Goal: Find specific fact: Find specific fact

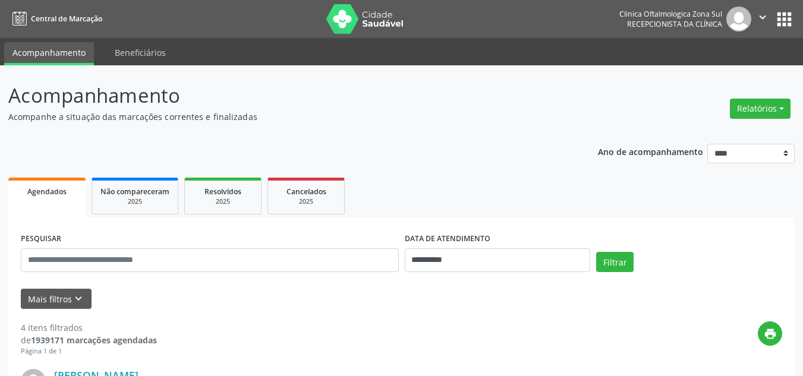
select select "*"
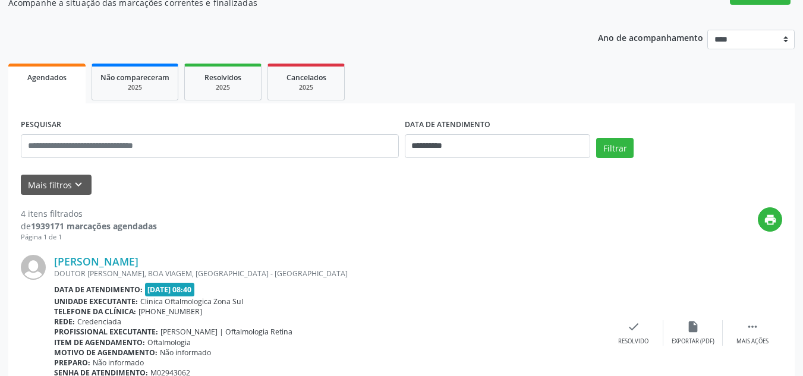
scroll to position [119, 0]
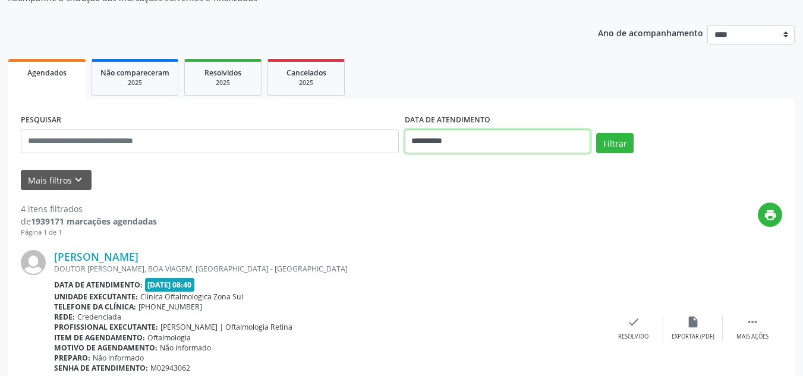
click at [444, 141] on input "**********" at bounding box center [498, 142] width 186 height 24
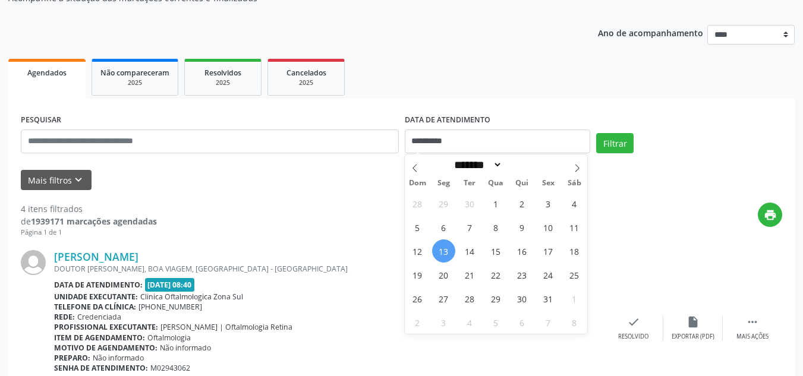
click at [443, 247] on span "13" at bounding box center [443, 250] width 23 height 23
type input "**********"
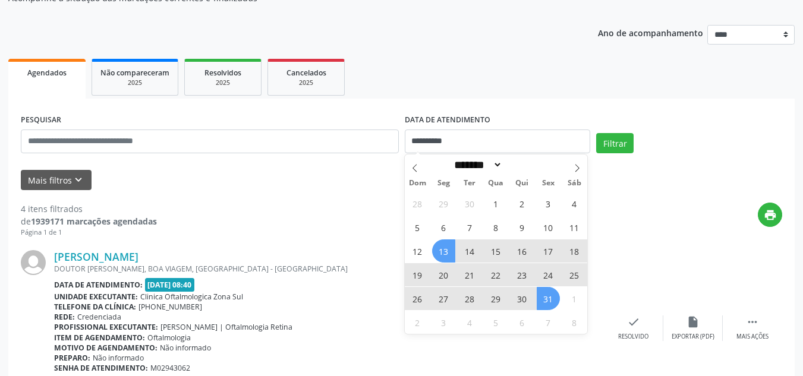
click at [540, 298] on span "31" at bounding box center [548, 298] width 23 height 23
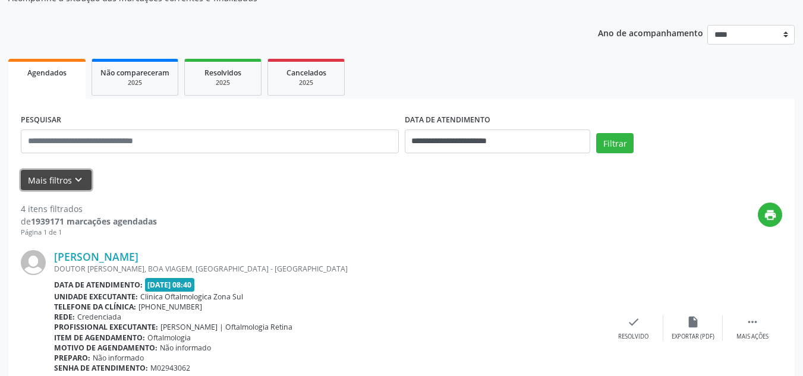
click at [75, 181] on icon "keyboard_arrow_down" at bounding box center [78, 180] width 13 height 13
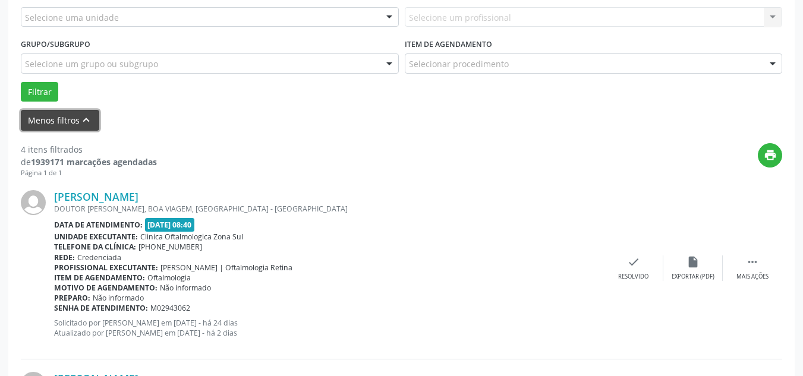
scroll to position [297, 0]
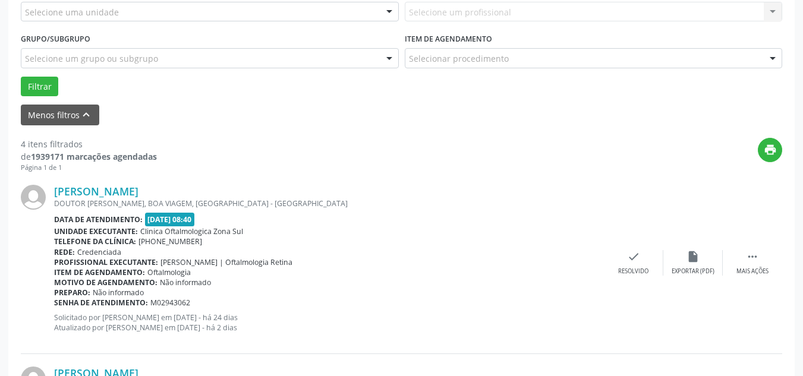
click at [228, 13] on div "Selecione uma unidade" at bounding box center [210, 12] width 378 height 20
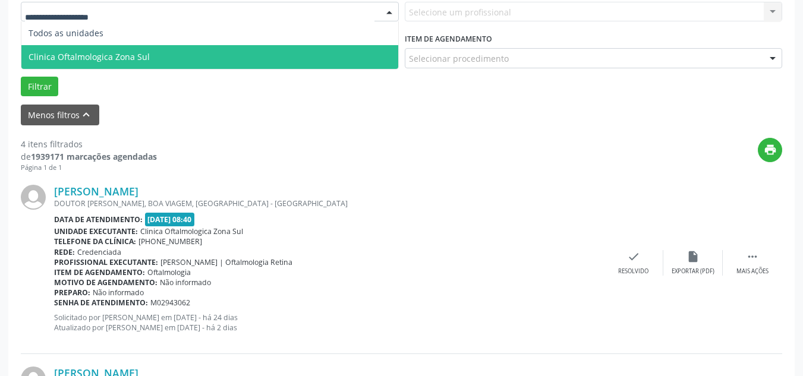
click at [145, 51] on span "Clinica Oftalmologica Zona Sul" at bounding box center [89, 56] width 121 height 11
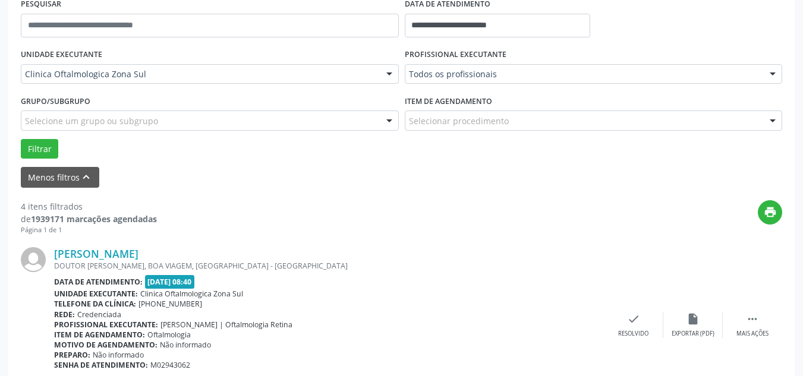
scroll to position [178, 0]
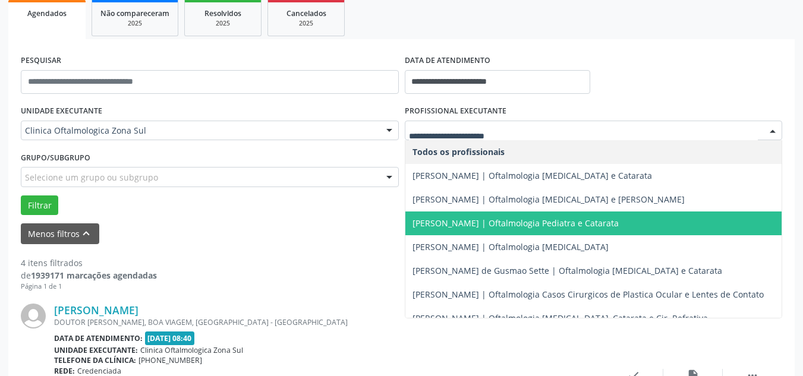
click at [464, 225] on span "[PERSON_NAME] | Oftalmologia Pediatra e Catarata" at bounding box center [515, 222] width 206 height 11
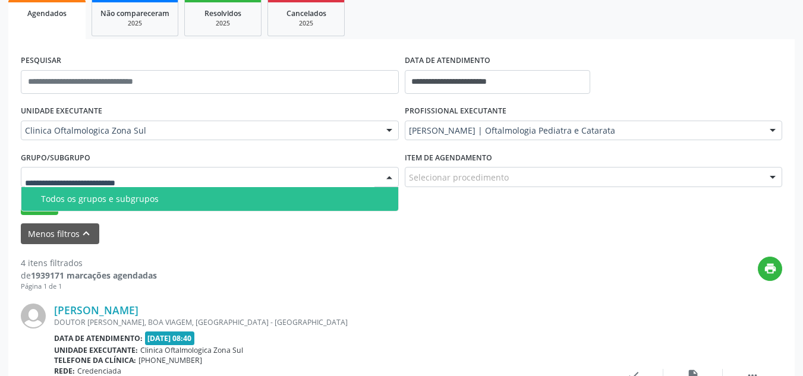
drag, startPoint x: 307, startPoint y: 182, endPoint x: 207, endPoint y: 181, distance: 100.4
click at [305, 182] on div at bounding box center [210, 177] width 378 height 20
drag, startPoint x: 103, startPoint y: 197, endPoint x: 73, endPoint y: 198, distance: 29.7
click at [93, 197] on div "Todos os grupos e subgrupos" at bounding box center [216, 199] width 350 height 10
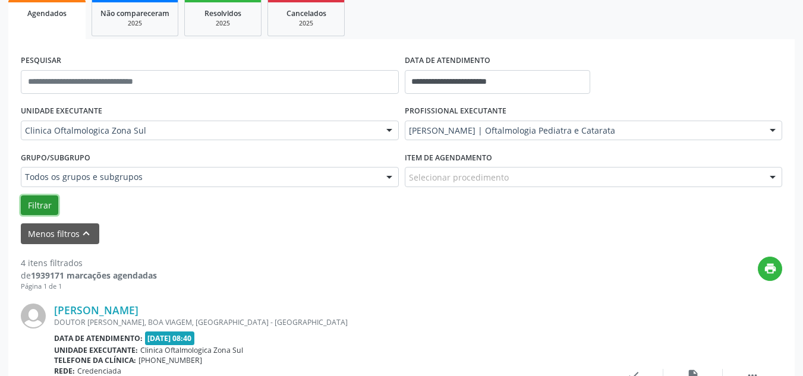
click at [55, 201] on button "Filtrar" at bounding box center [39, 205] width 37 height 20
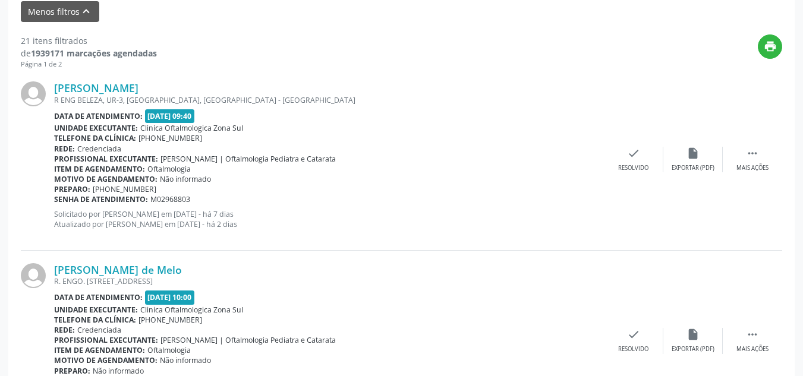
scroll to position [402, 0]
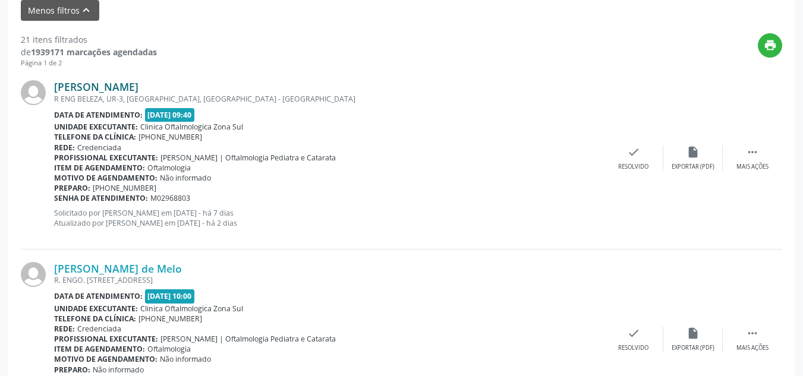
drag, startPoint x: 239, startPoint y: 80, endPoint x: 56, endPoint y: 83, distance: 183.0
click at [56, 83] on div "[PERSON_NAME]" at bounding box center [329, 86] width 550 height 13
copy link "[PERSON_NAME]"
drag, startPoint x: 208, startPoint y: 266, endPoint x: 59, endPoint y: 267, distance: 148.6
click at [40, 268] on div "[PERSON_NAME] de Melo R. ENGO. [STREET_ADDRESS] Data de atendimento: [DATE] 10:…" at bounding box center [401, 340] width 761 height 181
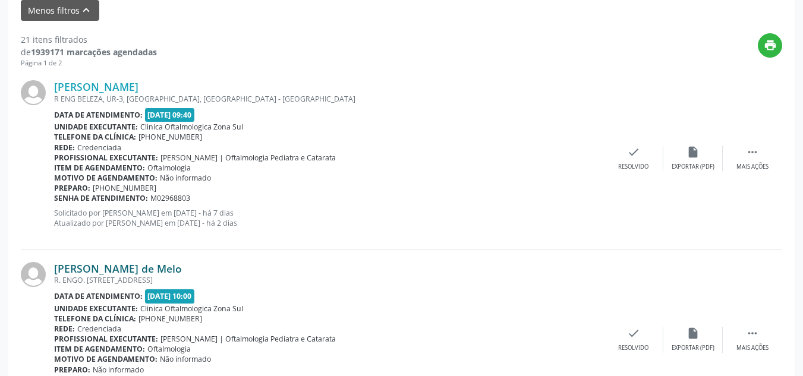
copy div "[PERSON_NAME] de Melo"
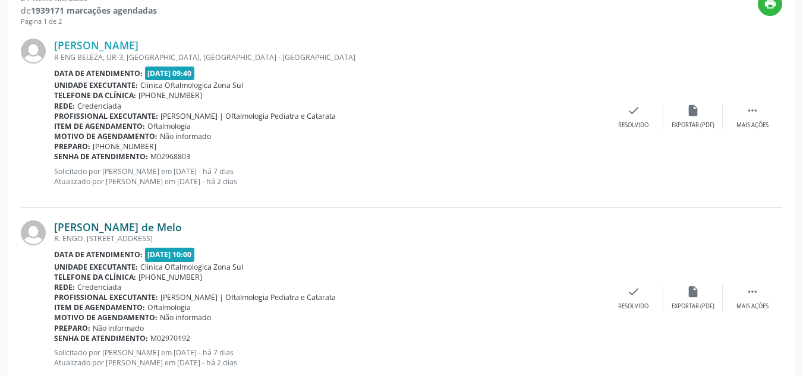
scroll to position [461, 0]
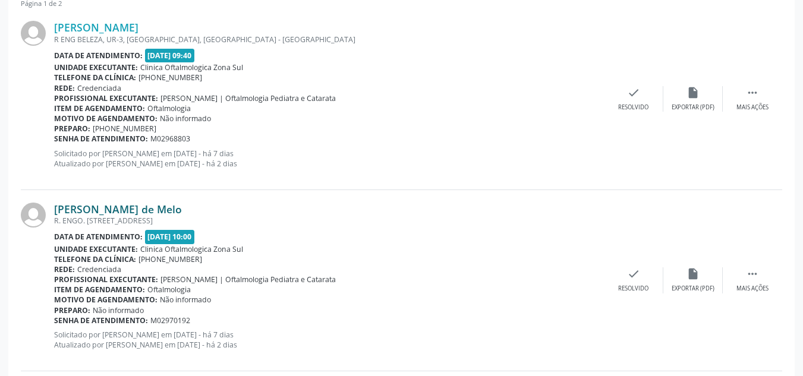
click at [128, 209] on link "[PERSON_NAME] de Melo" at bounding box center [118, 209] width 128 height 13
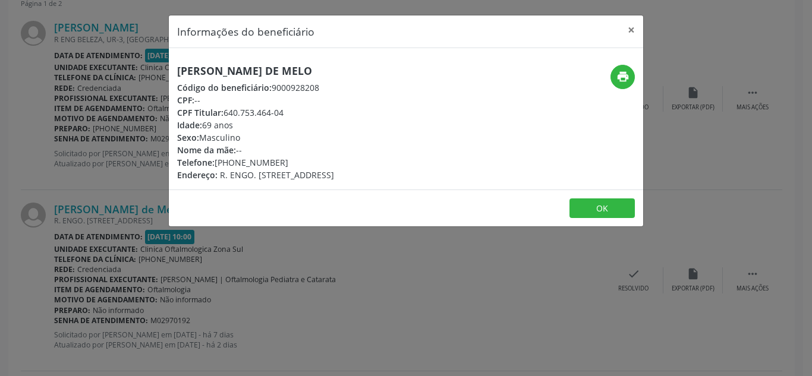
drag, startPoint x: 216, startPoint y: 162, endPoint x: 311, endPoint y: 157, distance: 95.2
click at [311, 157] on div "Telefone: [PHONE_NUMBER]" at bounding box center [255, 162] width 157 height 12
copy div "[PHONE_NUMBER]"
click at [631, 33] on button "×" at bounding box center [631, 29] width 24 height 29
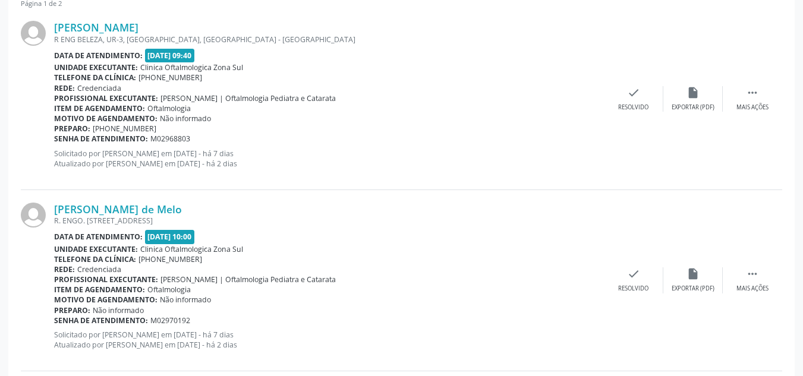
scroll to position [521, 0]
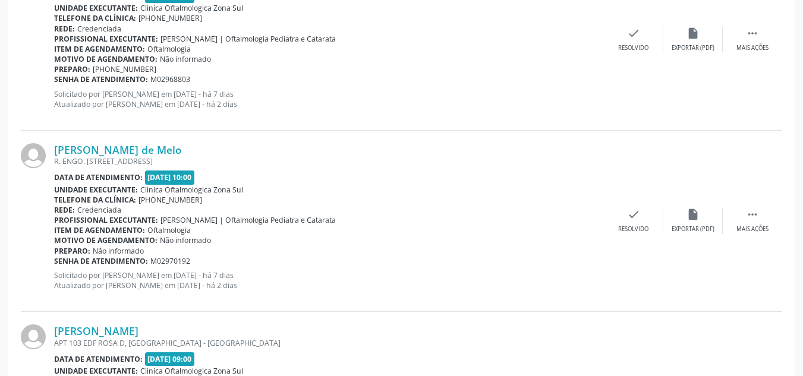
drag, startPoint x: 213, startPoint y: 262, endPoint x: 54, endPoint y: 258, distance: 158.7
click at [54, 258] on div "Senha de atendimento: M02970192" at bounding box center [329, 261] width 550 height 10
copy div "Senha de atendimento: M02970192"
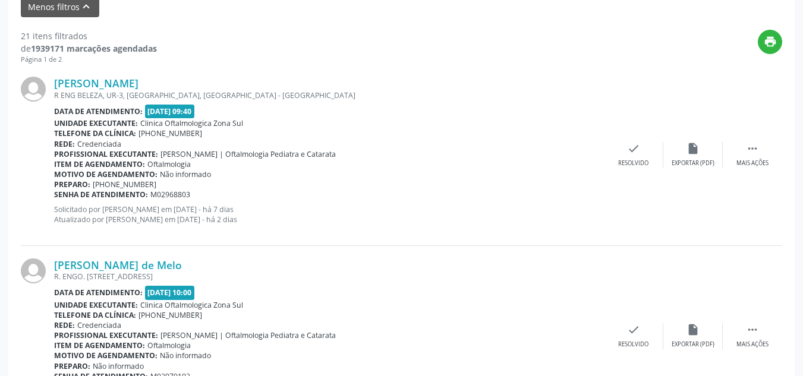
scroll to position [402, 0]
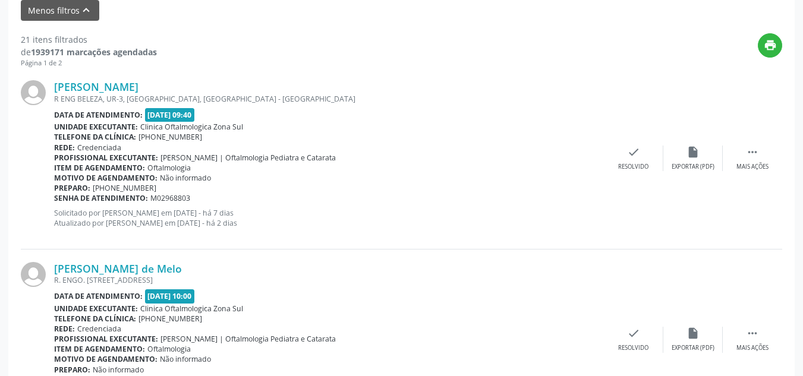
drag, startPoint x: 232, startPoint y: 86, endPoint x: 23, endPoint y: 82, distance: 208.6
click at [23, 82] on div "[PERSON_NAME] [STREET_ADDRESS] Data de atendimento: [DATE] 09:40 Unidade execut…" at bounding box center [401, 158] width 761 height 181
click at [129, 83] on link "[PERSON_NAME]" at bounding box center [96, 86] width 84 height 13
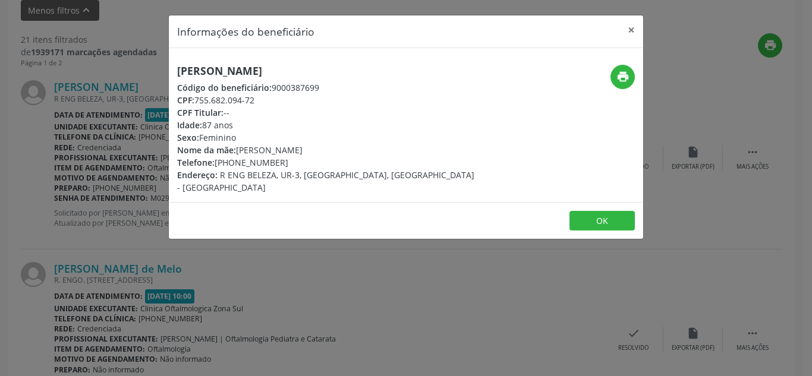
drag, startPoint x: 267, startPoint y: 98, endPoint x: 196, endPoint y: 99, distance: 70.7
click at [196, 99] on div "CPF: 755.682.094-72" at bounding box center [326, 100] width 299 height 12
copy div "755.682.094-72"
drag, startPoint x: 336, startPoint y: 148, endPoint x: 241, endPoint y: 152, distance: 95.2
click at [241, 152] on div "Nome da mãe: [PERSON_NAME]" at bounding box center [326, 150] width 299 height 12
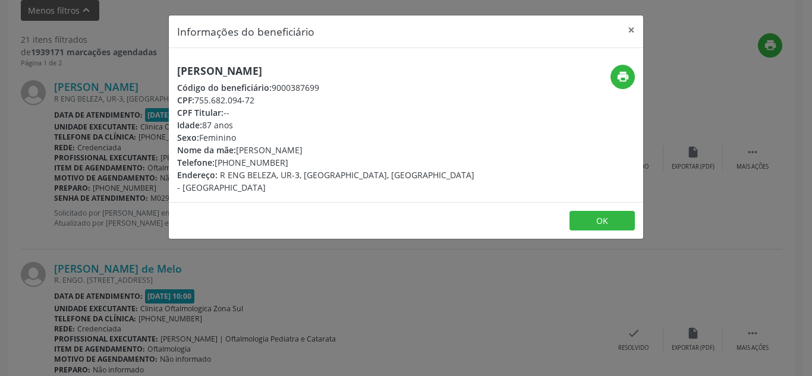
copy div "[PERSON_NAME]"
drag, startPoint x: 217, startPoint y: 161, endPoint x: 285, endPoint y: 159, distance: 68.4
click at [285, 159] on div "Telefone: [PHONE_NUMBER]" at bounding box center [326, 162] width 299 height 12
copy div "[PHONE_NUMBER]"
drag, startPoint x: 238, startPoint y: 127, endPoint x: 171, endPoint y: 128, distance: 67.2
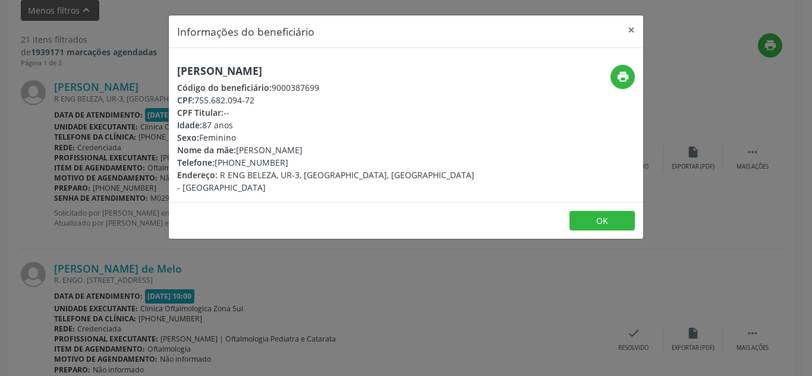
click at [171, 128] on div "[PERSON_NAME] Código do beneficiário: 9000387699 CPF: 755.682.094-72 CPF Titula…" at bounding box center [327, 129] width 316 height 129
copy div "Idade: 87 anos"
click at [633, 21] on button "×" at bounding box center [631, 29] width 24 height 29
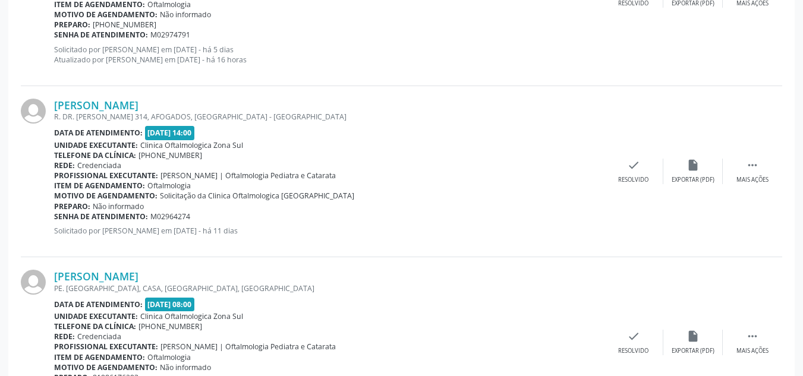
scroll to position [1531, 0]
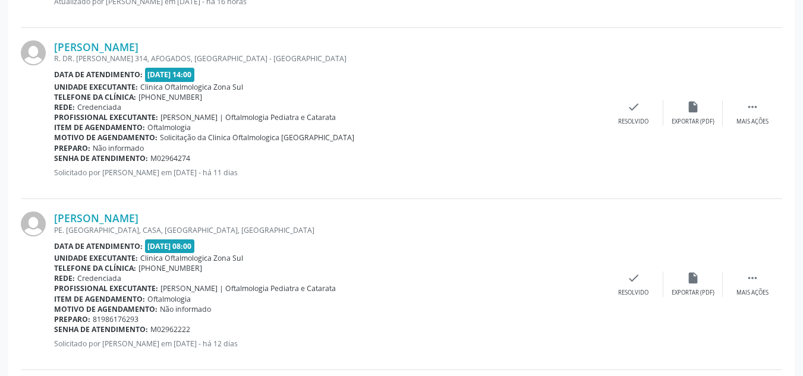
drag, startPoint x: 236, startPoint y: 43, endPoint x: 56, endPoint y: 39, distance: 180.1
click at [56, 39] on div "[PERSON_NAME] R. DR. [PERSON_NAME] 314, AFOGADOS, [GEOGRAPHIC_DATA] - [GEOGRAPH…" at bounding box center [401, 113] width 761 height 171
copy link "[PERSON_NAME]"
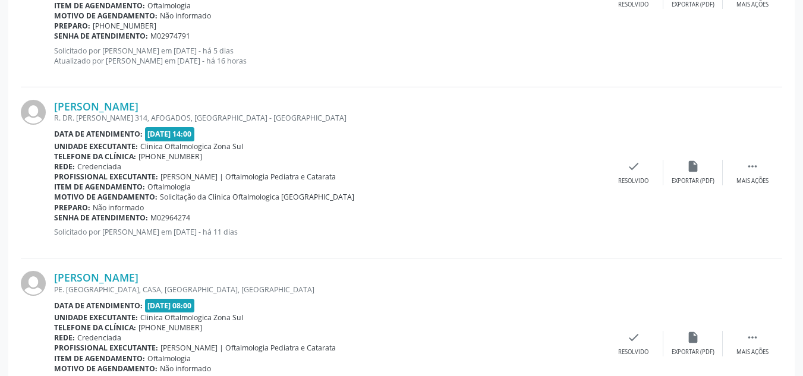
drag, startPoint x: 112, startPoint y: 217, endPoint x: 56, endPoint y: 219, distance: 55.9
click at [56, 219] on div "Senha de atendimento: M02964274" at bounding box center [329, 218] width 550 height 10
copy div "Senha de atendimento: M02964274"
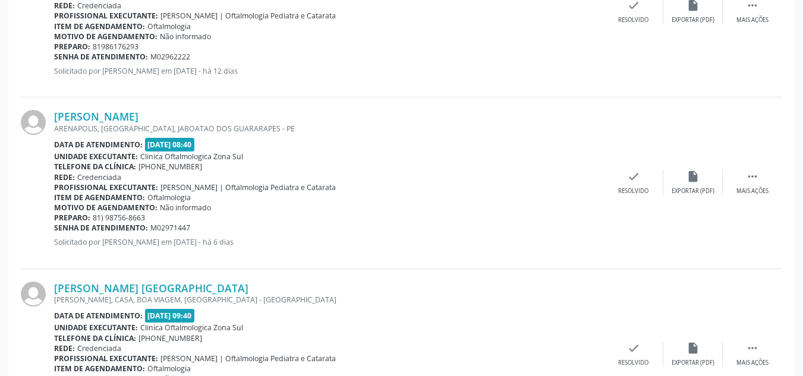
scroll to position [1828, 0]
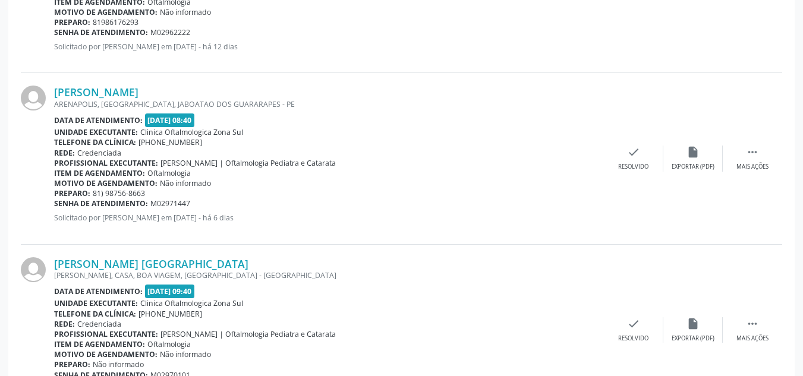
drag, startPoint x: 260, startPoint y: 86, endPoint x: 43, endPoint y: 90, distance: 216.3
click at [43, 90] on div "[PERSON_NAME] [GEOGRAPHIC_DATA], [GEOGRAPHIC_DATA], [GEOGRAPHIC_DATA] - PE Data…" at bounding box center [401, 158] width 761 height 171
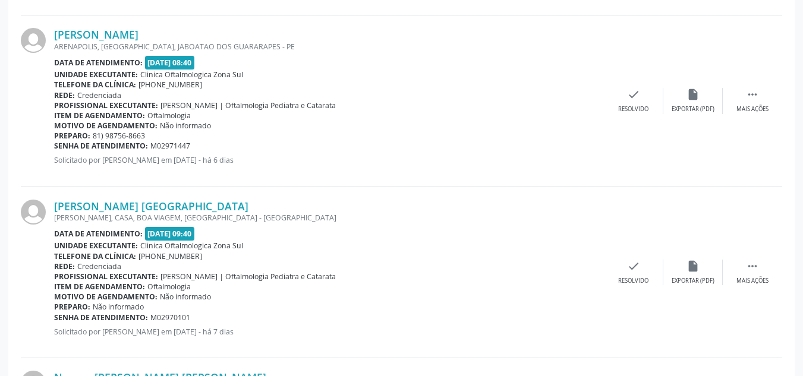
scroll to position [1887, 0]
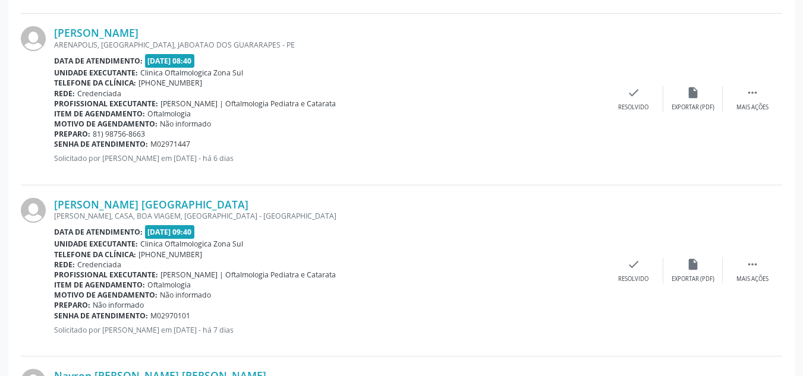
drag, startPoint x: 192, startPoint y: 141, endPoint x: 54, endPoint y: 145, distance: 137.9
click at [54, 145] on div "Senha de atendimento: M02971447" at bounding box center [329, 144] width 550 height 10
click at [138, 33] on link "[PERSON_NAME]" at bounding box center [96, 32] width 84 height 13
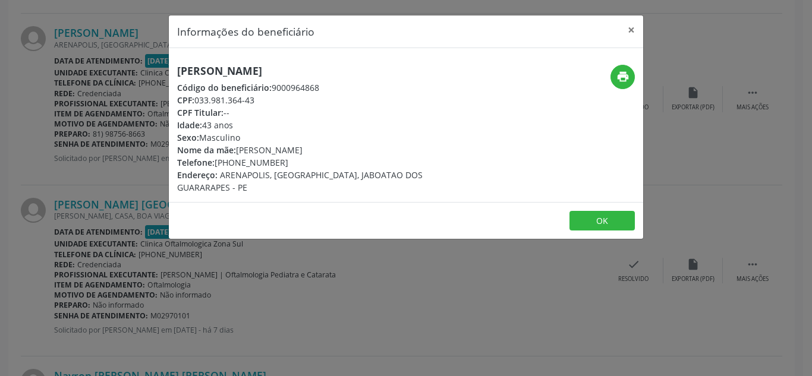
drag, startPoint x: 213, startPoint y: 99, endPoint x: 272, endPoint y: 99, distance: 58.8
click at [272, 99] on div "CPF: 033.981.364-43" at bounding box center [326, 100] width 299 height 12
drag, startPoint x: 217, startPoint y: 162, endPoint x: 285, endPoint y: 162, distance: 67.7
click at [285, 162] on div "Telefone: [PHONE_NUMBER]" at bounding box center [326, 162] width 299 height 12
drag, startPoint x: 239, startPoint y: 149, endPoint x: 390, endPoint y: 148, distance: 150.3
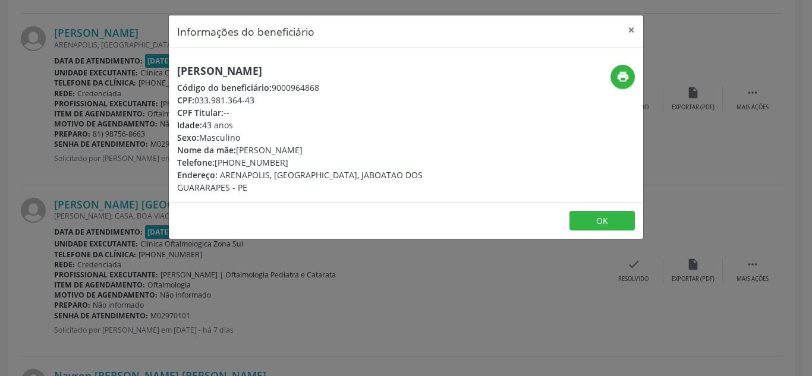
click at [390, 148] on div "Nome da mãe: [PERSON_NAME]" at bounding box center [326, 150] width 299 height 12
click at [634, 29] on button "×" at bounding box center [631, 29] width 24 height 29
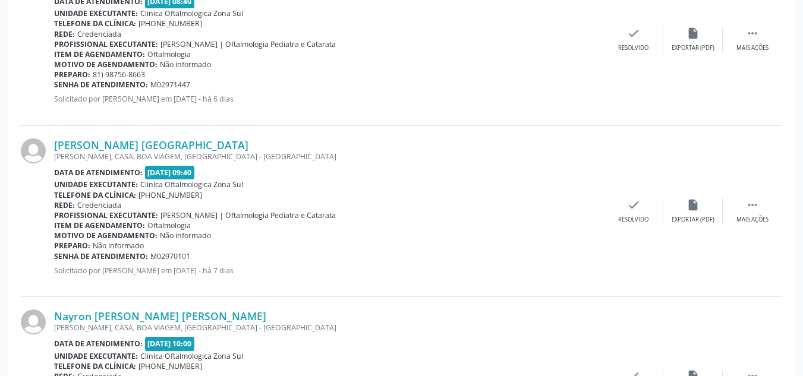
scroll to position [2006, 0]
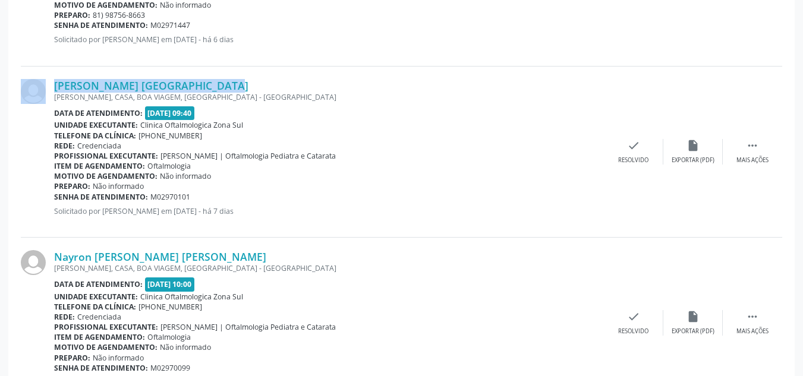
drag, startPoint x: 207, startPoint y: 81, endPoint x: 34, endPoint y: 86, distance: 173.6
click at [34, 86] on div "[PERSON_NAME] [GEOGRAPHIC_DATA] [PERSON_NAME], CASA, [GEOGRAPHIC_DATA], [GEOGRA…" at bounding box center [401, 152] width 761 height 171
drag, startPoint x: 207, startPoint y: 192, endPoint x: 56, endPoint y: 199, distance: 151.7
click at [56, 199] on div "Senha de atendimento: M02970101" at bounding box center [329, 197] width 550 height 10
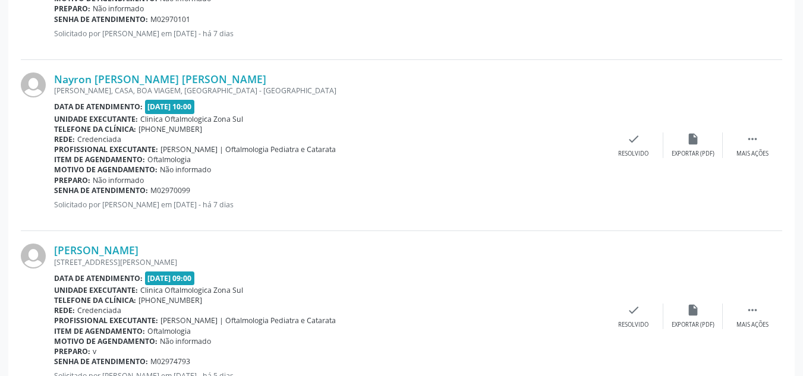
scroll to position [2184, 0]
drag, startPoint x: 254, startPoint y: 68, endPoint x: 55, endPoint y: 83, distance: 199.6
click at [55, 83] on div "Nayron [PERSON_NAME] [PERSON_NAME] [PERSON_NAME], CASA, [GEOGRAPHIC_DATA], [GEO…" at bounding box center [401, 144] width 761 height 171
click at [196, 189] on div "Nayron [PERSON_NAME] [PERSON_NAME] [PERSON_NAME], CASA, [GEOGRAPHIC_DATA], [GEO…" at bounding box center [329, 145] width 550 height 146
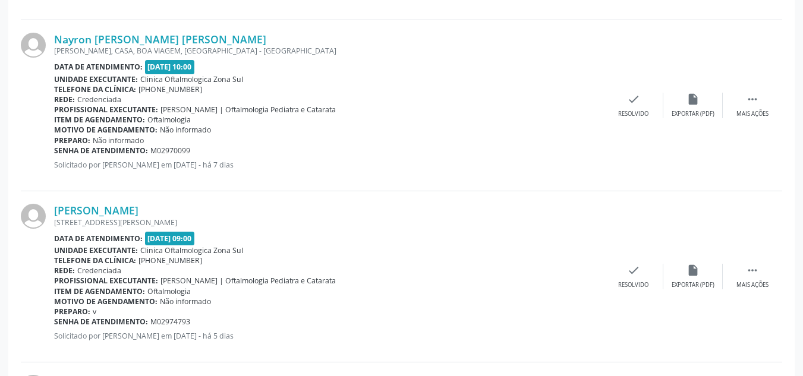
scroll to position [2303, 0]
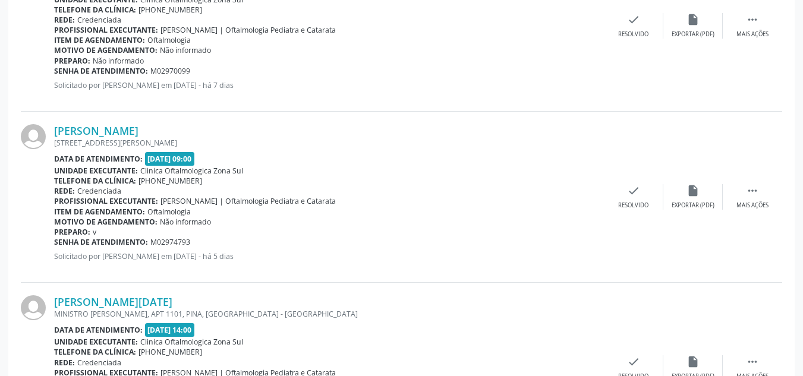
drag, startPoint x: 197, startPoint y: 127, endPoint x: 59, endPoint y: 127, distance: 138.5
click at [37, 127] on div "[PERSON_NAME] [STREET_ADDRESS] Data de atendimento: [DATE] 09:00 Unidade execut…" at bounding box center [401, 197] width 761 height 171
drag, startPoint x: 193, startPoint y: 241, endPoint x: 55, endPoint y: 244, distance: 137.3
click at [55, 244] on div "Senha de atendimento: M02974793" at bounding box center [329, 242] width 550 height 10
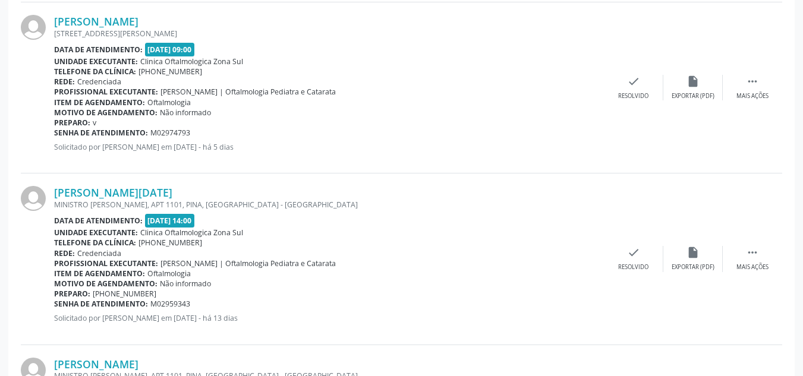
scroll to position [2422, 0]
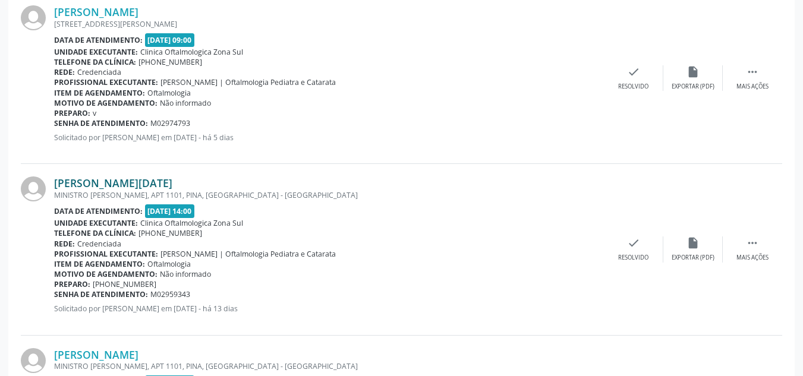
drag, startPoint x: 166, startPoint y: 182, endPoint x: 58, endPoint y: 185, distance: 108.2
click at [45, 184] on div "[PERSON_NAME][DATE] MINISTRO [PERSON_NAME], APT 1101, PINA, [GEOGRAPHIC_DATA] -…" at bounding box center [401, 249] width 761 height 171
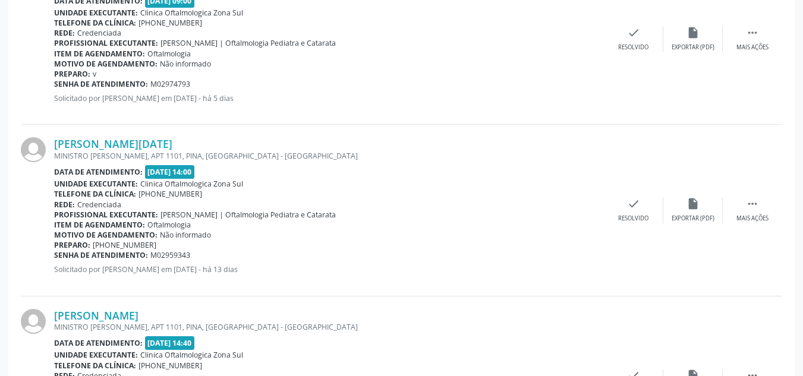
scroll to position [2481, 0]
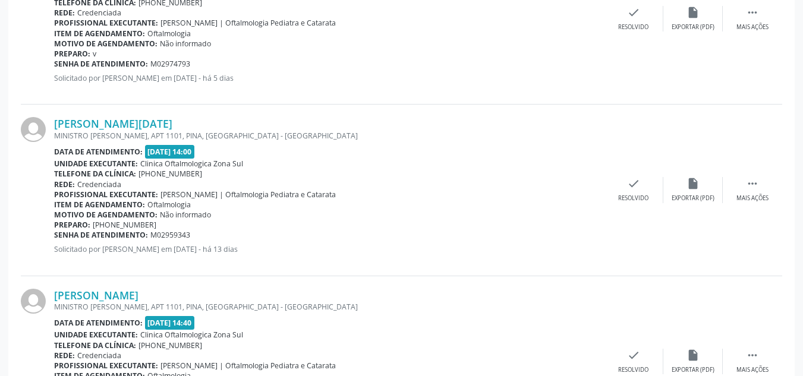
drag, startPoint x: 193, startPoint y: 232, endPoint x: 55, endPoint y: 236, distance: 138.5
click at [55, 236] on div "Senha de atendimento: M02959343" at bounding box center [329, 235] width 550 height 10
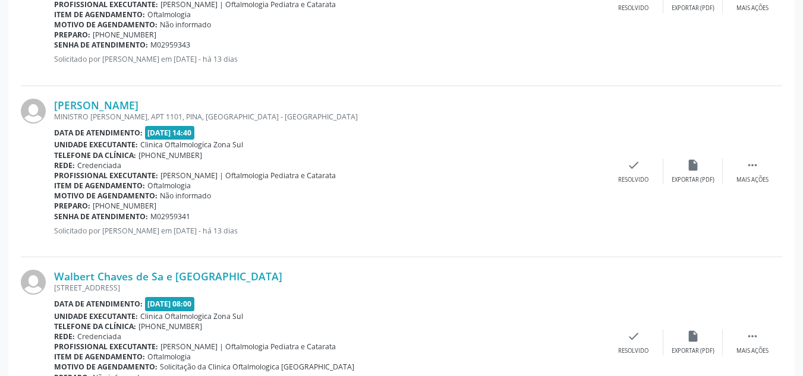
scroll to position [2719, 0]
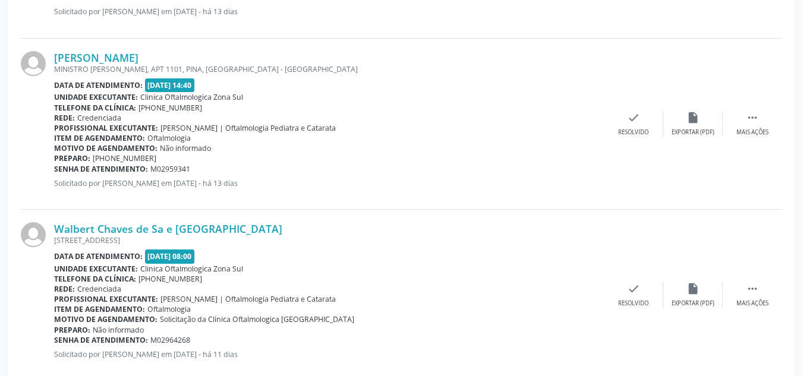
drag, startPoint x: 235, startPoint y: 56, endPoint x: 39, endPoint y: 57, distance: 196.1
click at [39, 57] on div "[PERSON_NAME] MINISTRO [PERSON_NAME], APT 1101, PINA, [GEOGRAPHIC_DATA] - [GEOG…" at bounding box center [401, 124] width 761 height 171
drag, startPoint x: 120, startPoint y: 167, endPoint x: 55, endPoint y: 170, distance: 64.8
click at [55, 170] on div "Senha de atendimento: M02959341" at bounding box center [329, 169] width 550 height 10
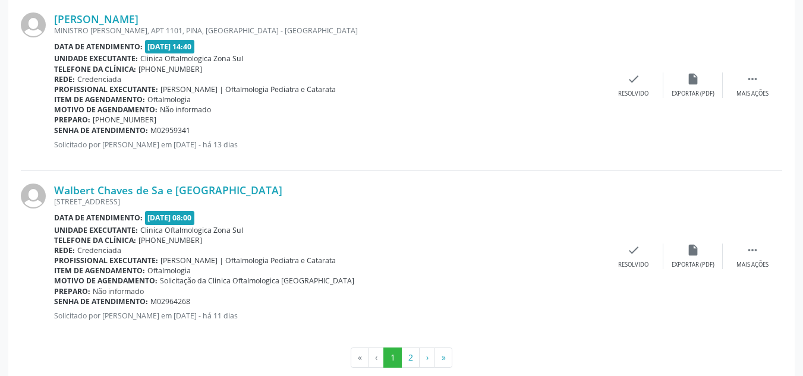
scroll to position [2779, 0]
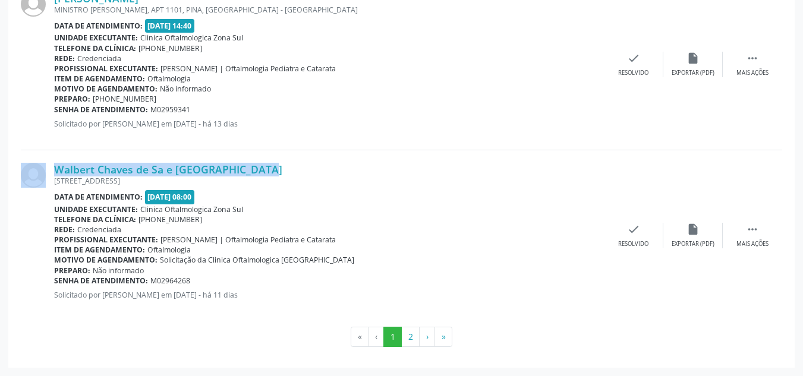
drag, startPoint x: 243, startPoint y: 168, endPoint x: 50, endPoint y: 170, distance: 193.1
click at [50, 170] on div "Walbert Chaves de Sa e [GEOGRAPHIC_DATA] [STREET_ADDRESS] Data de atendimento: …" at bounding box center [401, 235] width 761 height 171
drag, startPoint x: 123, startPoint y: 282, endPoint x: 55, endPoint y: 283, distance: 68.3
click at [55, 283] on div "Senha de atendimento: M02964268" at bounding box center [329, 281] width 550 height 10
click at [415, 346] on button "2" at bounding box center [410, 337] width 18 height 20
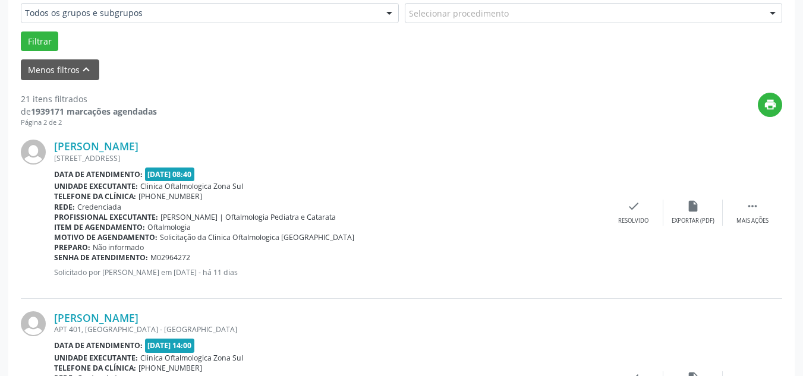
scroll to position [343, 0]
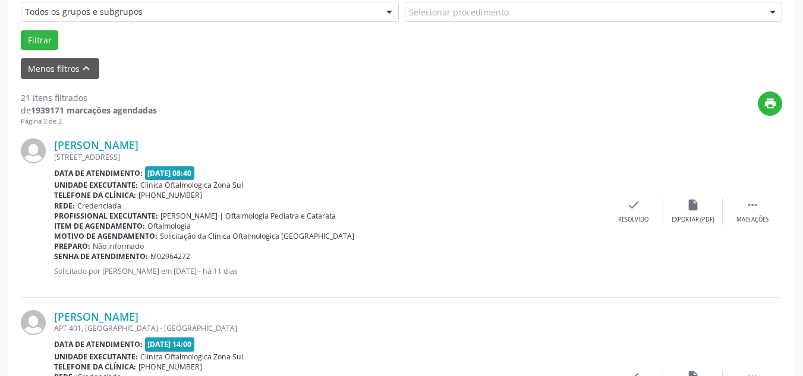
drag, startPoint x: 96, startPoint y: 149, endPoint x: 48, endPoint y: 149, distance: 48.1
click at [48, 149] on div "[PERSON_NAME] [STREET_ADDRESS] Data de atendimento: [DATE] 08:40 Unidade execut…" at bounding box center [401, 211] width 761 height 171
drag, startPoint x: 200, startPoint y: 254, endPoint x: 55, endPoint y: 254, distance: 145.0
click at [55, 254] on div "Senha de atendimento: M02964272" at bounding box center [329, 256] width 550 height 10
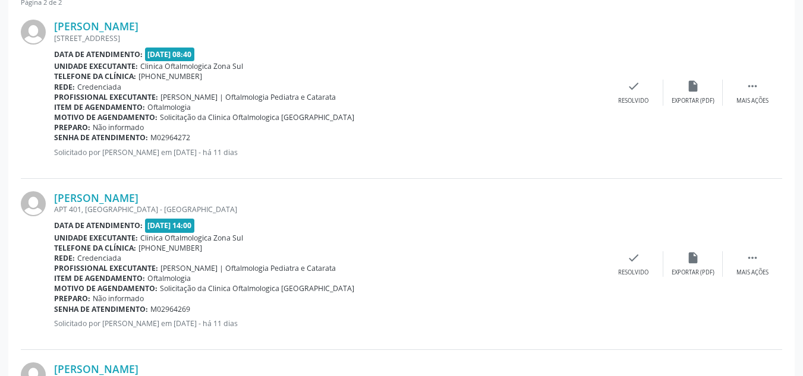
scroll to position [522, 0]
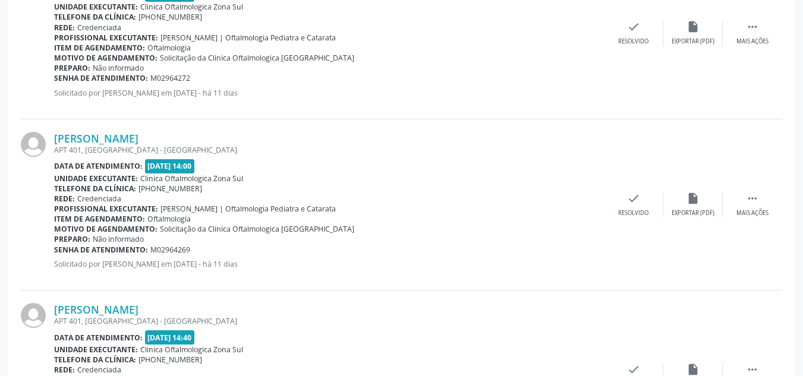
drag, startPoint x: 213, startPoint y: 132, endPoint x: 43, endPoint y: 135, distance: 170.0
click at [43, 135] on div "[PERSON_NAME] APT 401, [GEOGRAPHIC_DATA] - [GEOGRAPHIC_DATA] Data de atendiment…" at bounding box center [401, 204] width 761 height 171
drag, startPoint x: 200, startPoint y: 245, endPoint x: 54, endPoint y: 250, distance: 146.3
click at [54, 250] on div "Senha de atendimento: M02964269" at bounding box center [329, 250] width 550 height 10
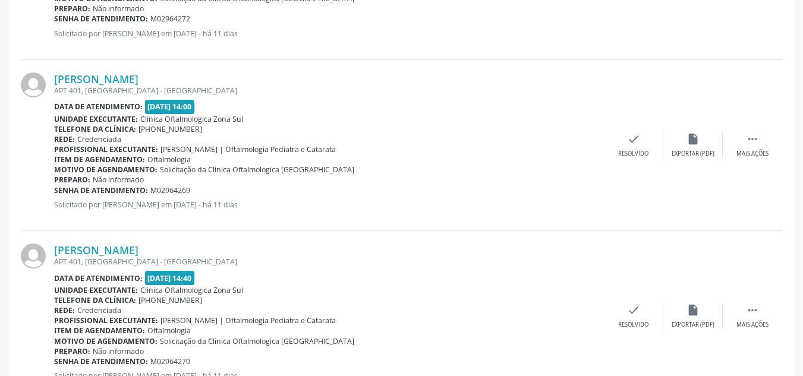
scroll to position [641, 0]
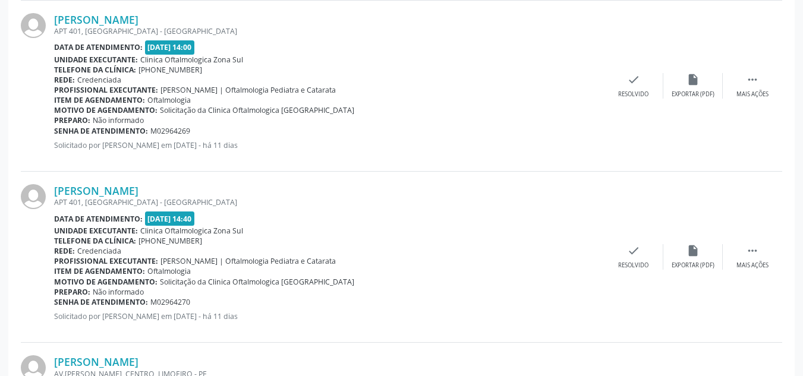
drag, startPoint x: 219, startPoint y: 187, endPoint x: 53, endPoint y: 191, distance: 166.4
click at [53, 191] on div "[PERSON_NAME] APT 401, [GEOGRAPHIC_DATA] - [GEOGRAPHIC_DATA] Data de atendiment…" at bounding box center [401, 257] width 761 height 171
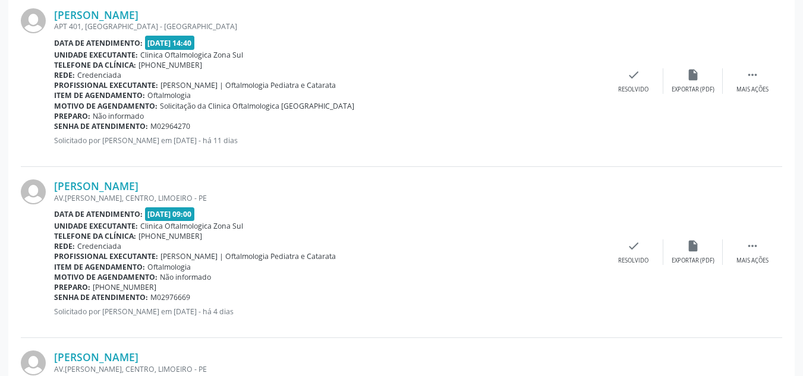
scroll to position [819, 0]
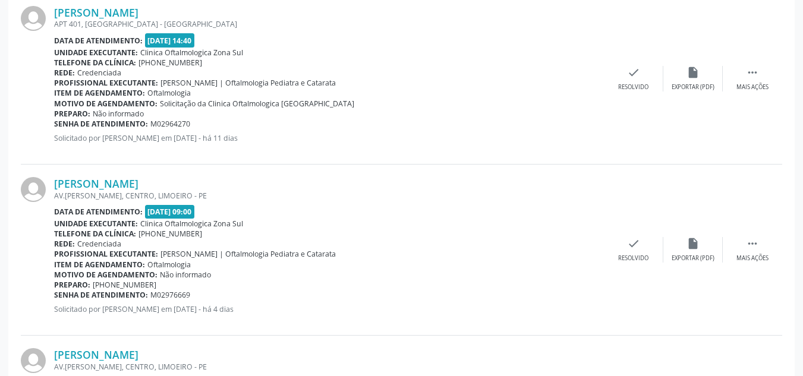
drag, startPoint x: 204, startPoint y: 125, endPoint x: 55, endPoint y: 127, distance: 148.6
click at [55, 127] on div "Senha de atendimento: M02964270" at bounding box center [329, 124] width 550 height 10
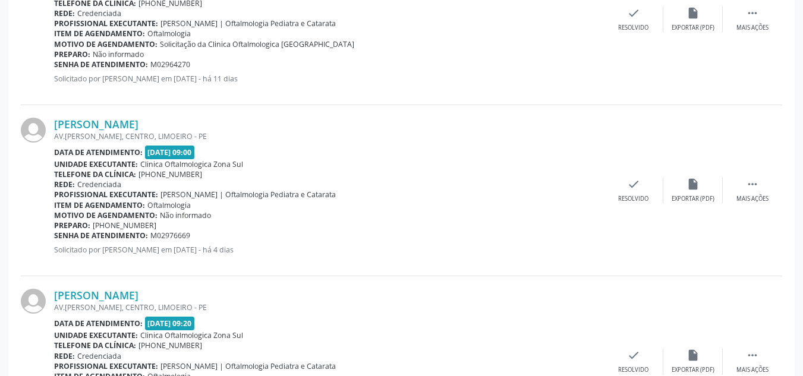
drag, startPoint x: 234, startPoint y: 125, endPoint x: 37, endPoint y: 130, distance: 196.1
click at [37, 130] on div "[PERSON_NAME] AV.[PERSON_NAME], CENTRO, [GEOGRAPHIC_DATA] Data de atendimento: …" at bounding box center [401, 190] width 761 height 171
drag, startPoint x: 84, startPoint y: 131, endPoint x: 247, endPoint y: 117, distance: 162.8
click at [247, 117] on div "[PERSON_NAME] AV.[PERSON_NAME], CENTRO, [GEOGRAPHIC_DATA] Data de atendimento: …" at bounding box center [401, 190] width 761 height 171
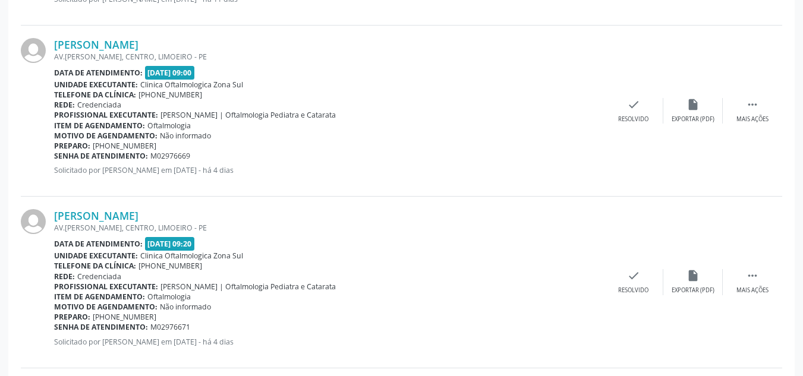
scroll to position [938, 0]
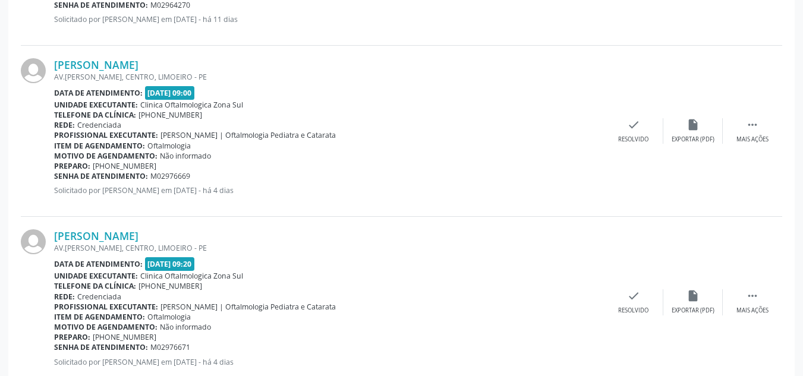
drag, startPoint x: 210, startPoint y: 178, endPoint x: 55, endPoint y: 175, distance: 155.1
click at [55, 175] on div "Senha de atendimento: M02976669" at bounding box center [329, 176] width 550 height 10
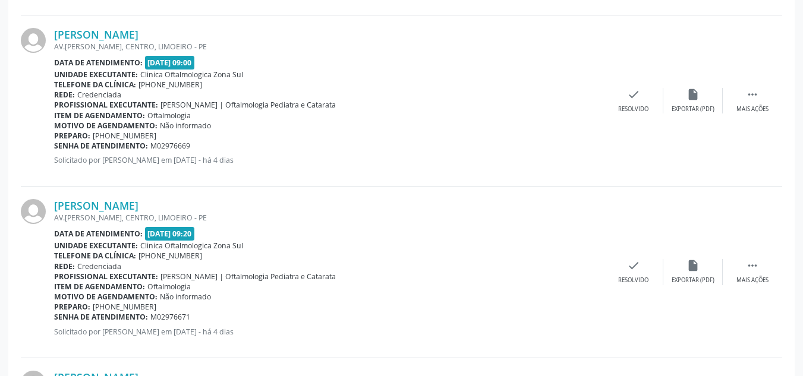
scroll to position [997, 0]
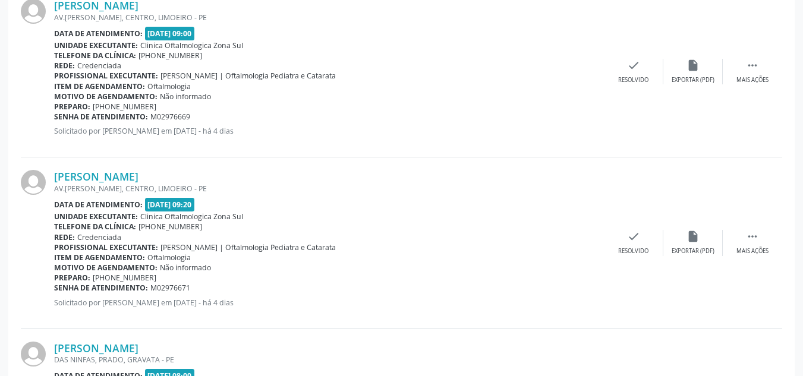
drag, startPoint x: 220, startPoint y: 173, endPoint x: 53, endPoint y: 179, distance: 167.1
click at [53, 179] on div "[PERSON_NAME] AV.[PERSON_NAME], CENTRO, [GEOGRAPHIC_DATA] Data de atendimento: …" at bounding box center [401, 242] width 761 height 171
drag, startPoint x: 153, startPoint y: 291, endPoint x: 54, endPoint y: 288, distance: 98.7
click at [54, 288] on div "Senha de atendimento: M02976671" at bounding box center [329, 288] width 550 height 10
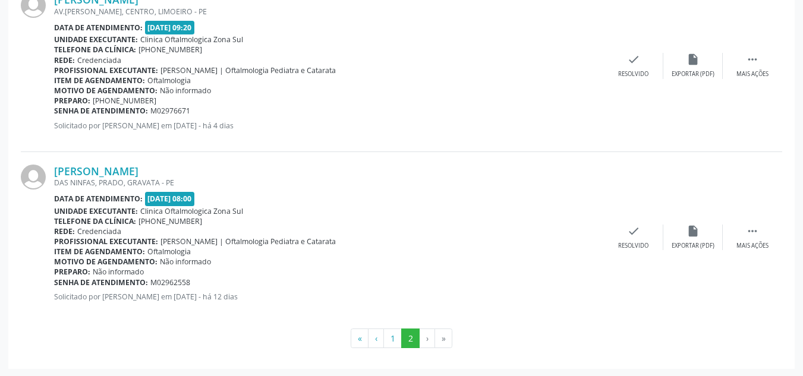
scroll to position [1175, 0]
drag, startPoint x: 188, startPoint y: 166, endPoint x: 32, endPoint y: 167, distance: 155.7
click at [32, 167] on div "[PERSON_NAME] DAS NINFAS, PRADO, GRAVATA - PE Data de atendimento: [DATE] 08:00…" at bounding box center [401, 236] width 761 height 171
click at [248, 160] on div "[PERSON_NAME] DAS NINFAS, PRADO, GRAVATA - PE Data de atendimento: [DATE] 08:00…" at bounding box center [401, 236] width 761 height 171
drag, startPoint x: 178, startPoint y: 167, endPoint x: 43, endPoint y: 169, distance: 134.3
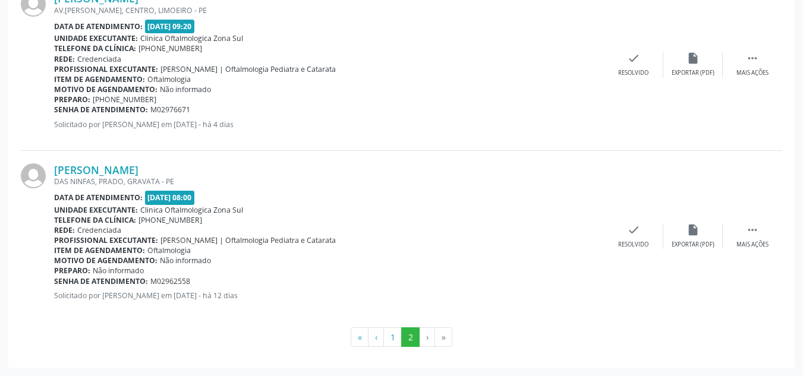
click at [43, 169] on div "[PERSON_NAME] DAS NINFAS, PRADO, GRAVATA - PE Data de atendimento: [DATE] 08:00…" at bounding box center [401, 236] width 761 height 171
click at [422, 338] on li "›" at bounding box center [427, 337] width 15 height 20
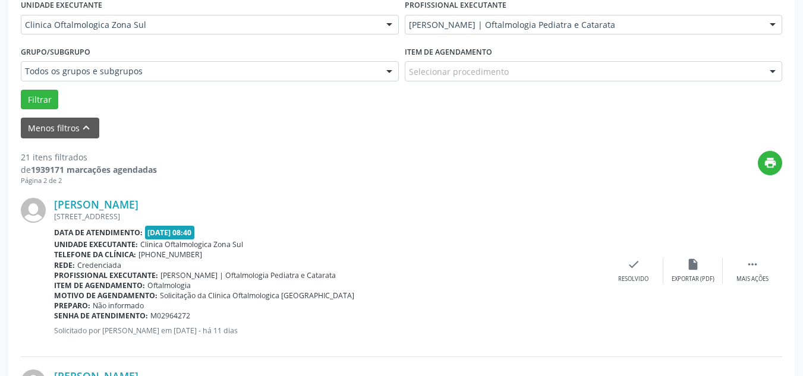
scroll to position [106, 0]
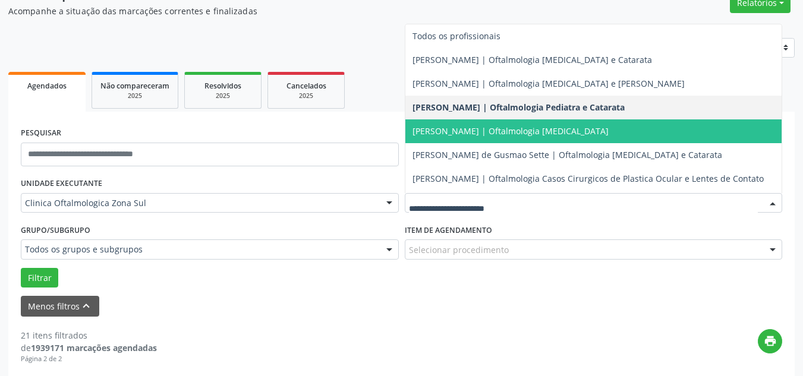
click at [456, 133] on span "[PERSON_NAME] | Oftalmologia [MEDICAL_DATA]" at bounding box center [510, 130] width 196 height 11
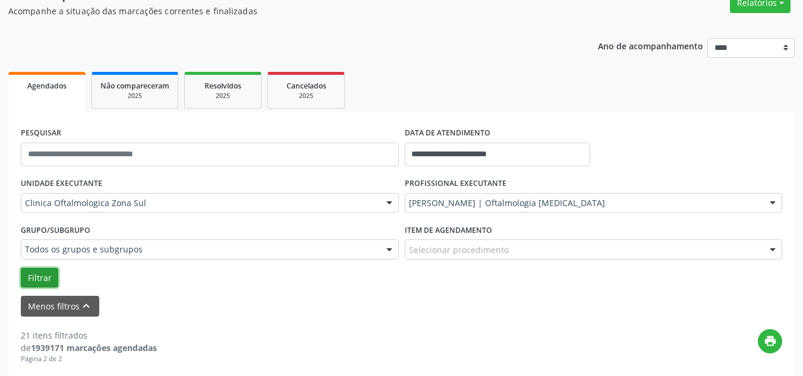
click at [38, 273] on button "Filtrar" at bounding box center [39, 278] width 37 height 20
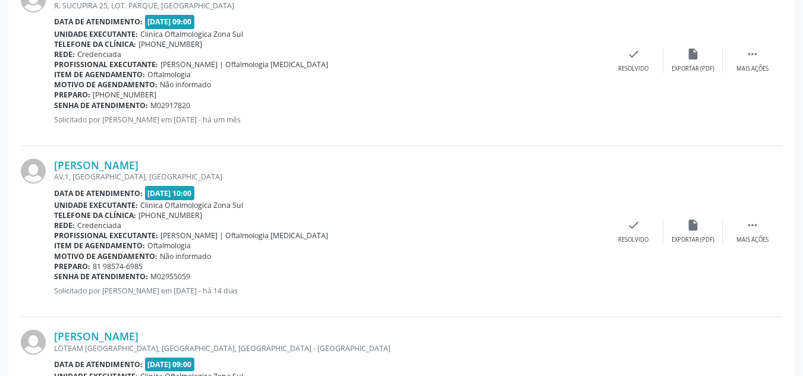
scroll to position [726, 0]
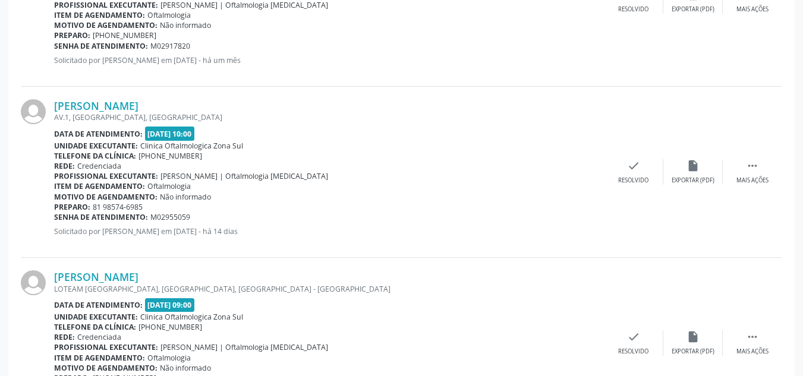
drag, startPoint x: 210, startPoint y: 103, endPoint x: 52, endPoint y: 103, distance: 158.7
click at [52, 103] on div "[PERSON_NAME] AV.1, [GEOGRAPHIC_DATA], [GEOGRAPHIC_DATA] Data de atendimento: […" at bounding box center [401, 172] width 761 height 171
click at [138, 102] on link "[PERSON_NAME]" at bounding box center [96, 105] width 84 height 13
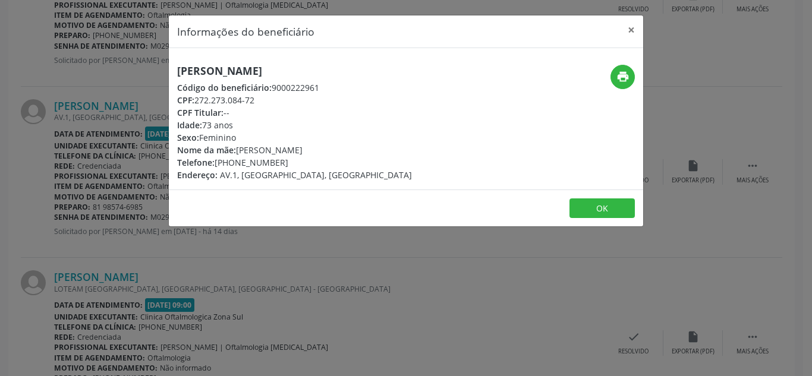
drag, startPoint x: 176, startPoint y: 72, endPoint x: 307, endPoint y: 65, distance: 130.9
click at [333, 61] on div "[PERSON_NAME] Código do beneficiário: 9000222961 CPF: 272.273.084-72 CPF Titula…" at bounding box center [406, 118] width 474 height 141
drag, startPoint x: 197, startPoint y: 98, endPoint x: 259, endPoint y: 98, distance: 61.8
click at [259, 98] on div "CPF: 272.273.084-72" at bounding box center [294, 100] width 235 height 12
drag, startPoint x: 203, startPoint y: 122, endPoint x: 238, endPoint y: 125, distance: 34.6
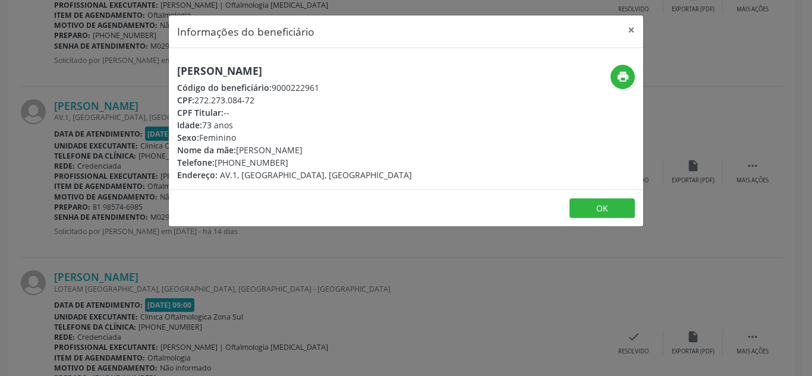
click at [238, 125] on div "Idade: 73 anos" at bounding box center [294, 125] width 235 height 12
drag, startPoint x: 272, startPoint y: 143, endPoint x: 311, endPoint y: 152, distance: 40.4
click at [311, 152] on div "Nome da mãe: [PERSON_NAME]" at bounding box center [294, 150] width 235 height 12
drag, startPoint x: 217, startPoint y: 160, endPoint x: 288, endPoint y: 159, distance: 70.7
click at [288, 159] on div "Telefone: [PHONE_NUMBER]" at bounding box center [294, 162] width 235 height 12
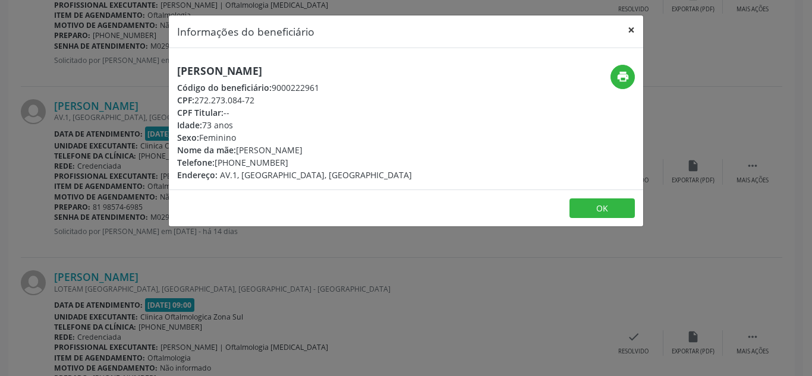
click at [633, 25] on button "×" at bounding box center [631, 29] width 24 height 29
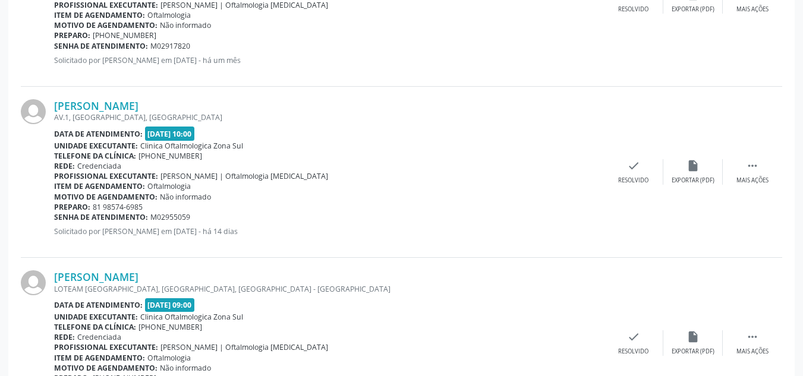
drag, startPoint x: 206, startPoint y: 216, endPoint x: 54, endPoint y: 216, distance: 151.5
click at [54, 216] on div "Senha de atendimento: M02955059" at bounding box center [329, 217] width 550 height 10
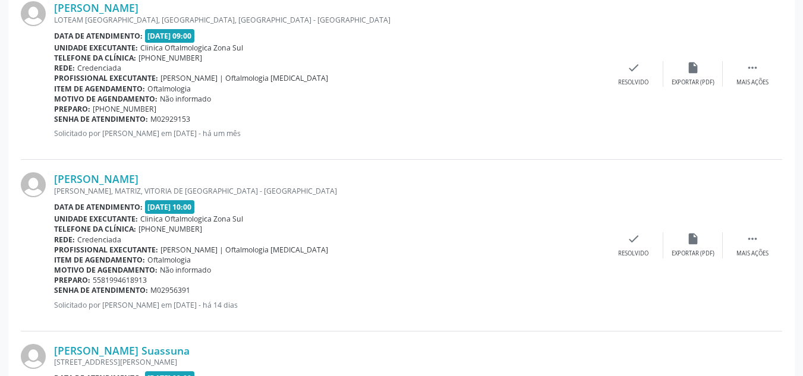
scroll to position [904, 0]
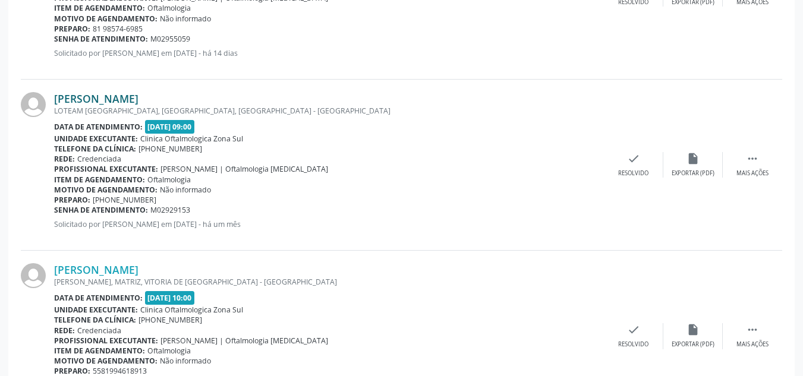
drag, startPoint x: 224, startPoint y: 96, endPoint x: 55, endPoint y: 96, distance: 168.8
click at [55, 96] on div "[PERSON_NAME]" at bounding box center [329, 98] width 550 height 13
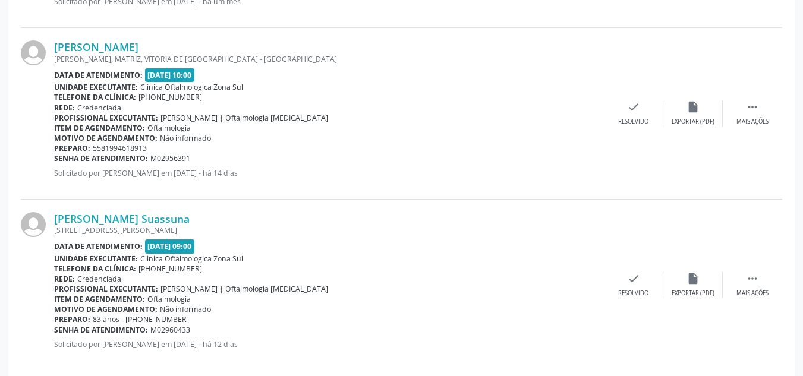
scroll to position [1141, 0]
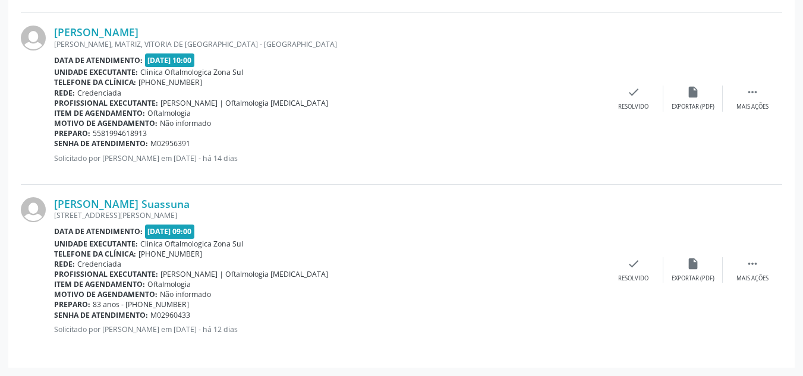
drag, startPoint x: 202, startPoint y: 29, endPoint x: 45, endPoint y: 31, distance: 157.5
click at [45, 31] on div "[PERSON_NAME] [GEOGRAPHIC_DATA][PERSON_NAME], [GEOGRAPHIC_DATA], VITORIA DE [GE…" at bounding box center [401, 98] width 761 height 171
drag, startPoint x: 201, startPoint y: 139, endPoint x: 54, endPoint y: 143, distance: 146.8
click at [54, 143] on div "Senha de atendimento: M02956391" at bounding box center [329, 143] width 550 height 10
drag, startPoint x: 53, startPoint y: 143, endPoint x: 44, endPoint y: 147, distance: 10.4
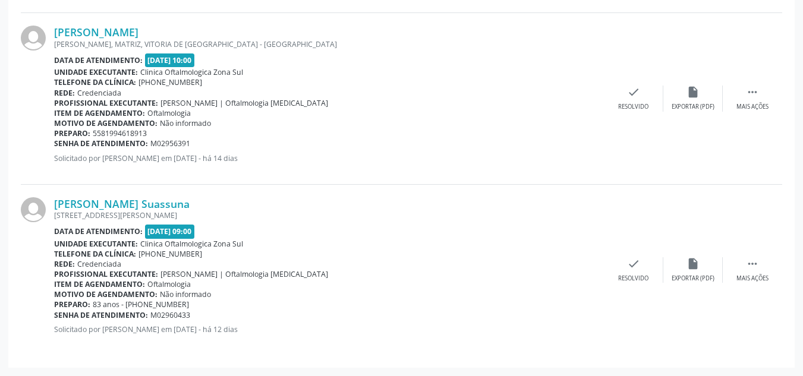
click at [41, 147] on div at bounding box center [37, 99] width 33 height 146
drag, startPoint x: 204, startPoint y: 144, endPoint x: 55, endPoint y: 145, distance: 149.1
click at [55, 145] on div "Senha de atendimento: M02956391" at bounding box center [329, 143] width 550 height 10
drag, startPoint x: 216, startPoint y: 203, endPoint x: 54, endPoint y: 204, distance: 162.2
click at [54, 204] on div "[PERSON_NAME] Suassuna" at bounding box center [329, 203] width 550 height 13
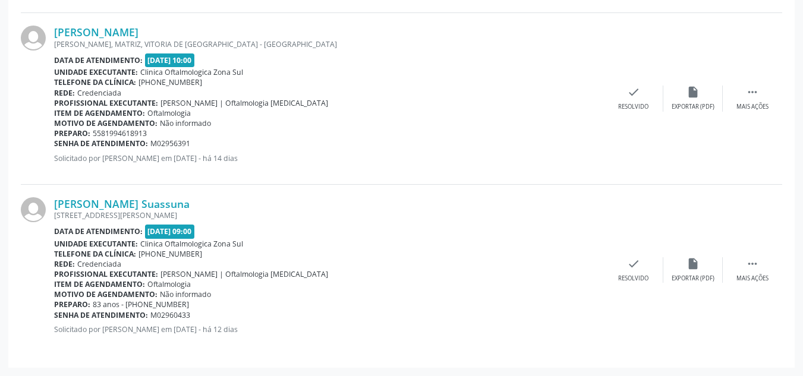
click at [156, 210] on div "[STREET_ADDRESS][PERSON_NAME]" at bounding box center [329, 215] width 550 height 10
click at [169, 206] on link "[PERSON_NAME] Suassuna" at bounding box center [121, 203] width 135 height 13
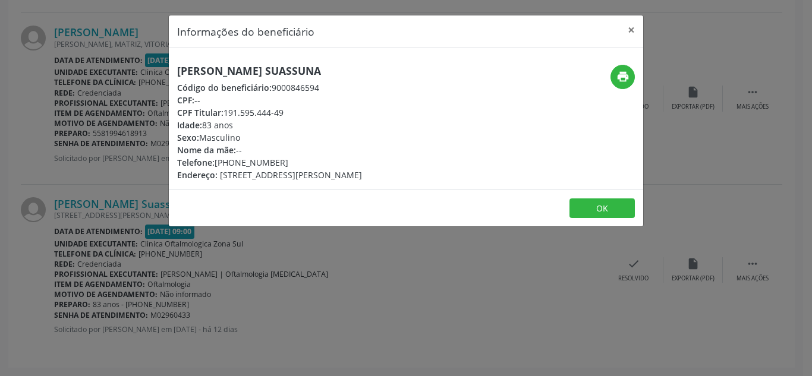
click at [231, 62] on div "[PERSON_NAME] Suassuna Código do beneficiário: 9000846594 CPF: -- CPF Titular: …" at bounding box center [406, 118] width 474 height 141
click at [631, 28] on button "×" at bounding box center [631, 29] width 24 height 29
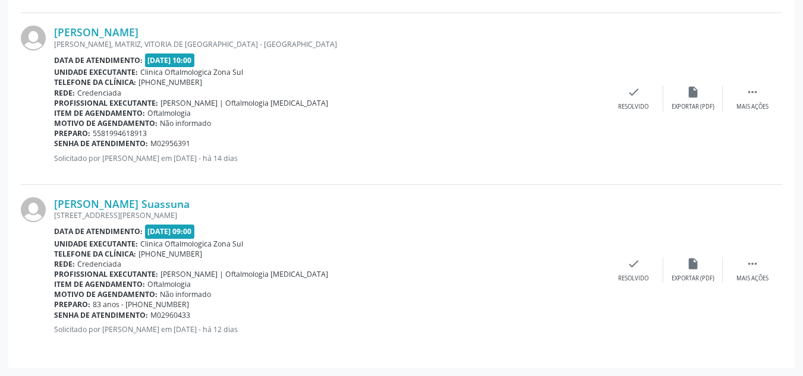
drag, startPoint x: 198, startPoint y: 313, endPoint x: 55, endPoint y: 316, distance: 143.8
click at [55, 316] on div "Senha de atendimento: M02960433" at bounding box center [329, 315] width 550 height 10
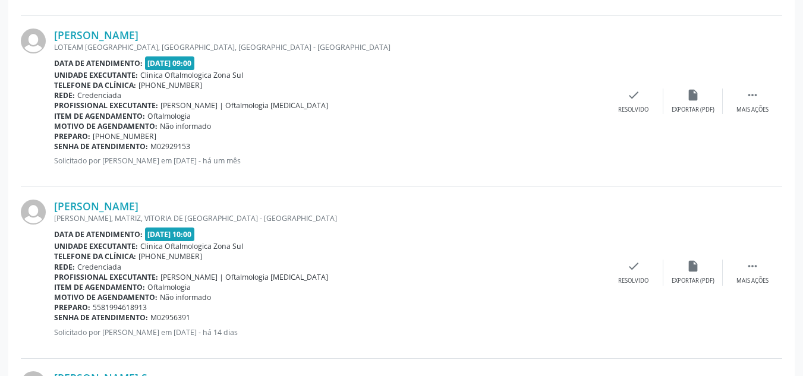
scroll to position [904, 0]
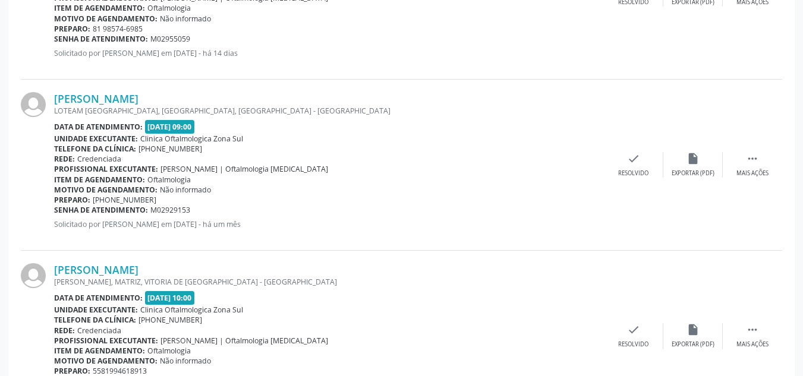
drag, startPoint x: 802, startPoint y: 297, endPoint x: 808, endPoint y: 325, distance: 29.1
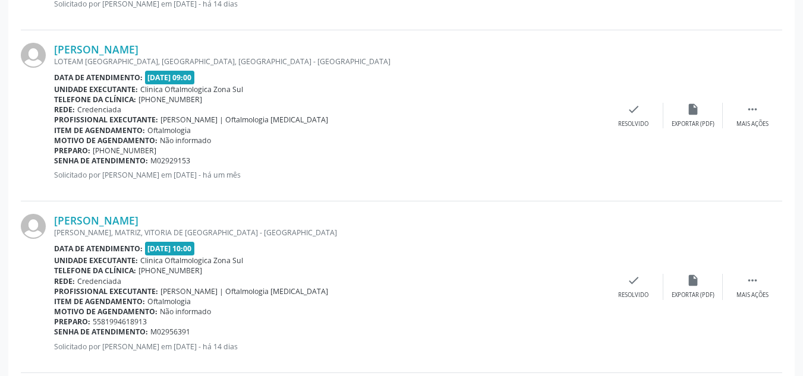
scroll to position [948, 0]
